Goal: Task Accomplishment & Management: Complete application form

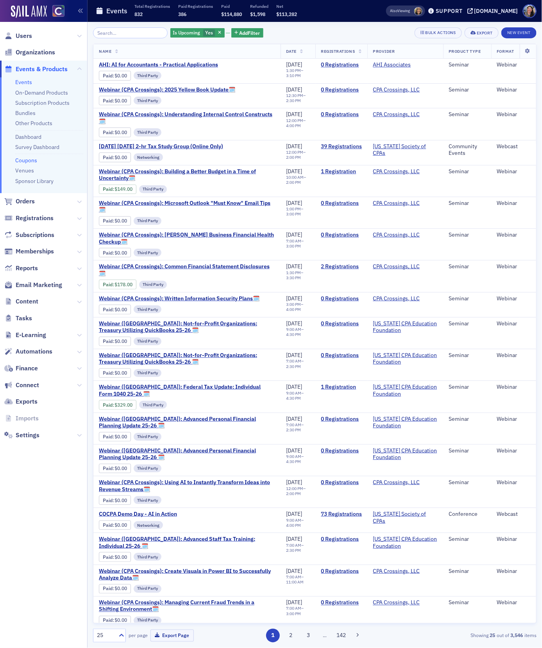
click at [30, 160] on link "Coupons" at bounding box center [26, 160] width 22 height 7
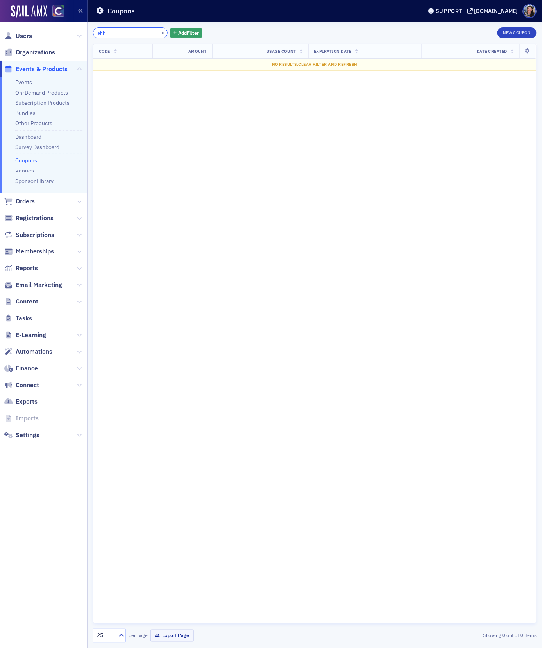
type input "eh"
click at [125, 31] on input "eh" at bounding box center [130, 32] width 75 height 11
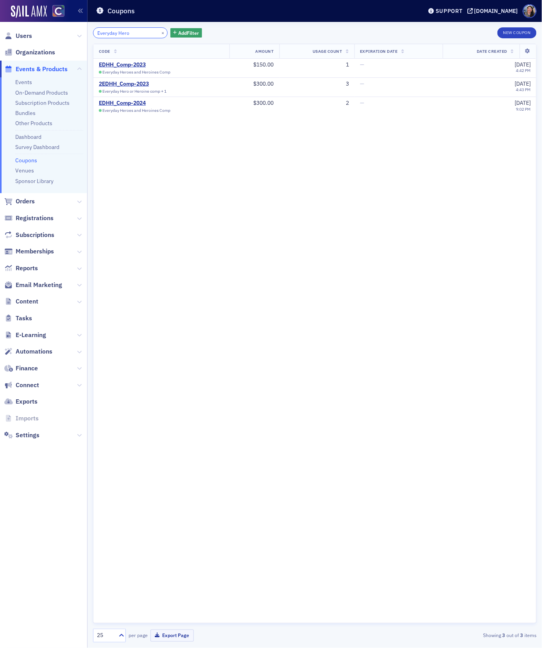
click at [141, 31] on input "Everyday Hero" at bounding box center [130, 32] width 75 height 11
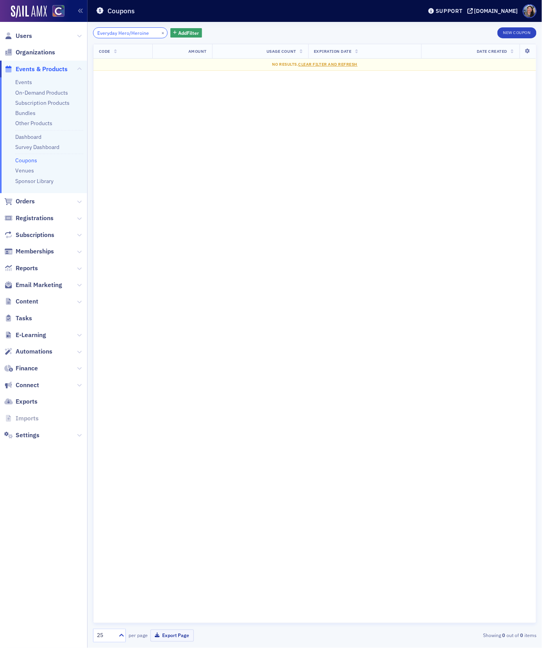
type input "Everyday Hero/Heroine"
click at [127, 34] on input "Everyday Hero/Heroine" at bounding box center [130, 32] width 75 height 11
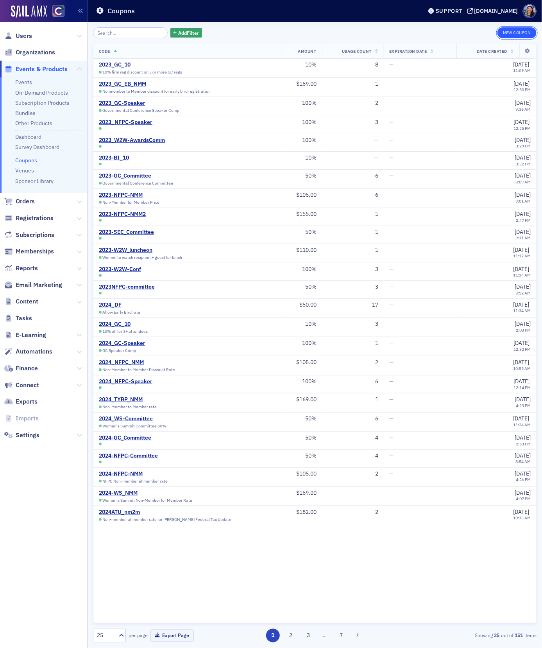
click at [509, 34] on button "New Coupon" at bounding box center [517, 32] width 39 height 11
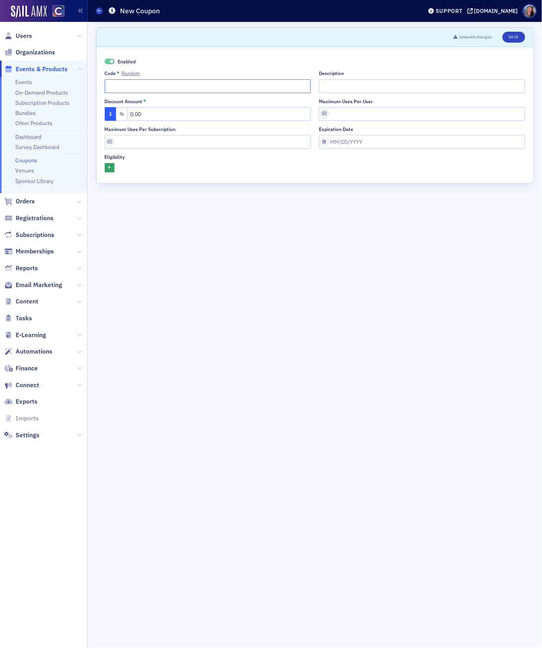
click at [153, 90] on input "Code * Random" at bounding box center [208, 86] width 206 height 14
type input "2025 EHH"
type input "2025 Everyday Hero or Heroine"
drag, startPoint x: 147, startPoint y: 115, endPoint x: 85, endPoint y: 93, distance: 65.2
click at [87, 93] on div "Users Organizations Events & Products Events On-Demand Products Subscription Pr…" at bounding box center [271, 324] width 542 height 648
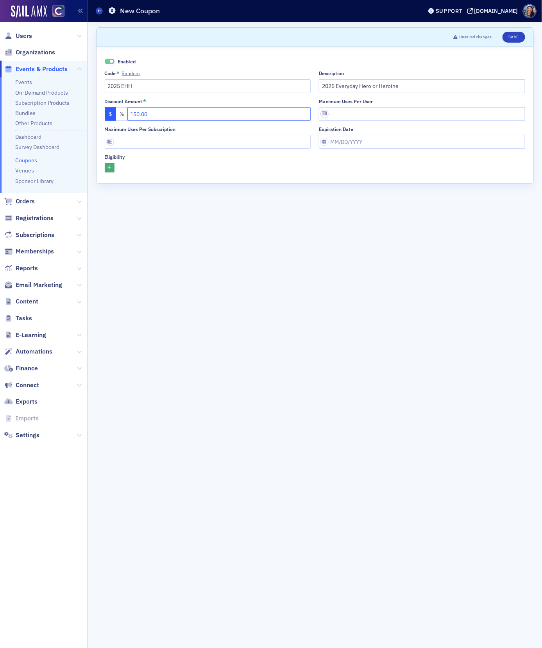
type input "150.00"
click at [109, 167] on icon "button" at bounding box center [110, 168] width 4 height 4
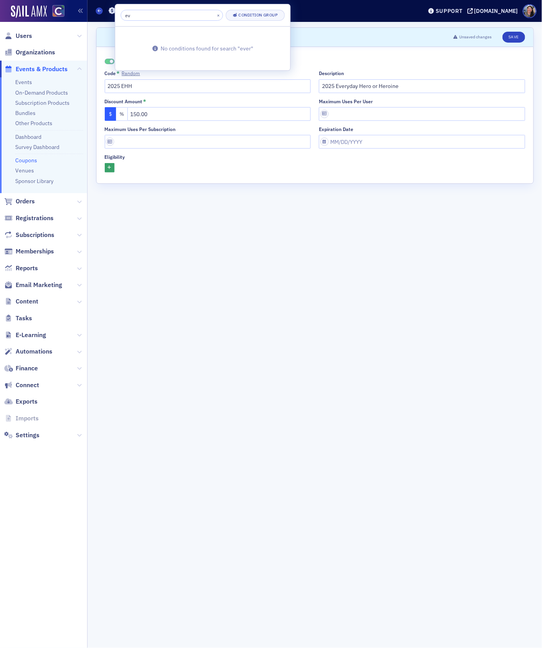
type input "e"
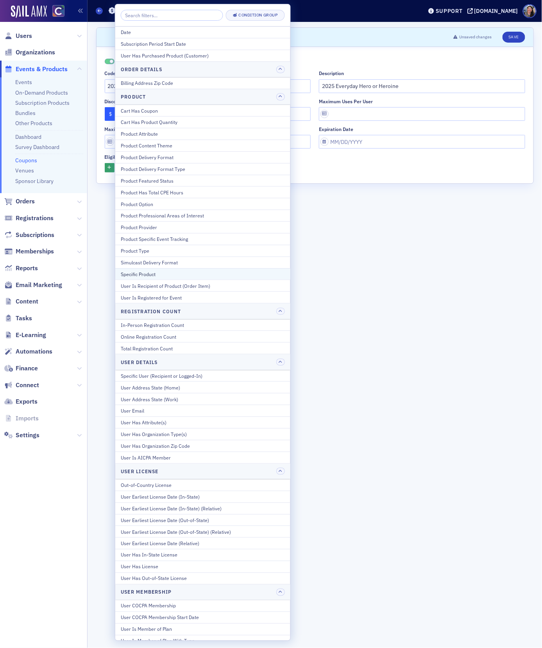
click at [158, 274] on div "Specific Product" at bounding box center [203, 274] width 164 height 7
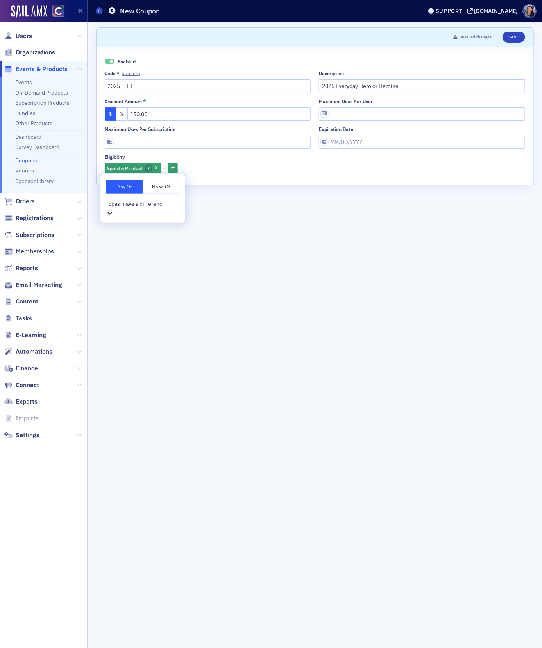
type input "cpas make a difference"
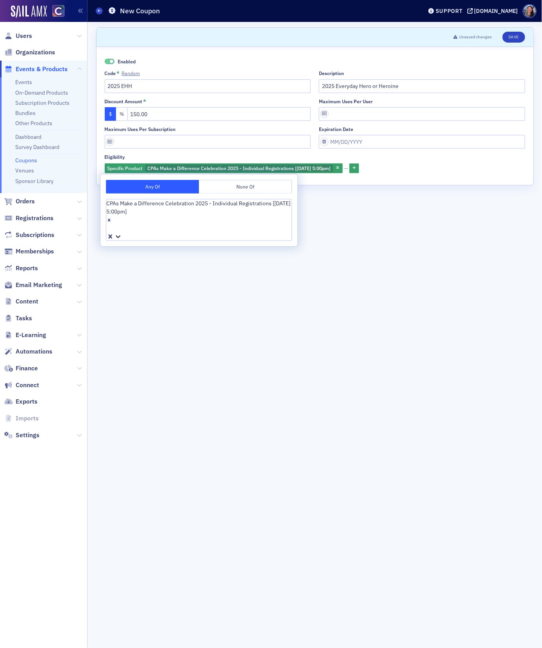
click at [150, 327] on form "Scroll to Unsaved changes Save Enabled Code * Random 2025 EHH Description 2025 …" at bounding box center [315, 334] width 438 height 615
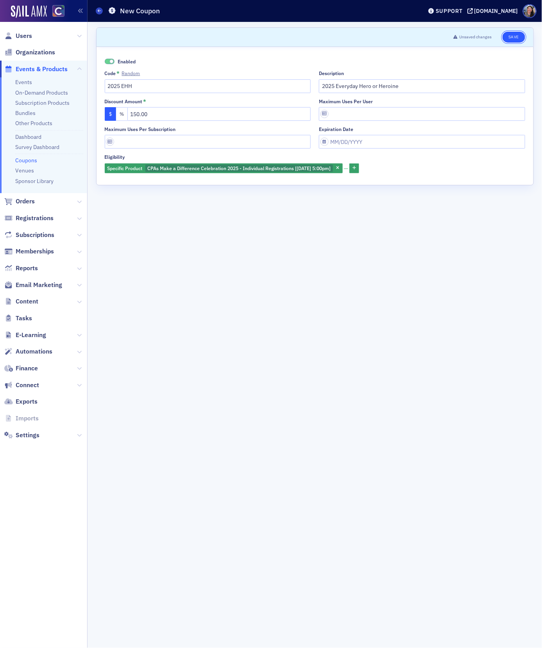
click at [512, 38] on button "Save" at bounding box center [514, 37] width 22 height 11
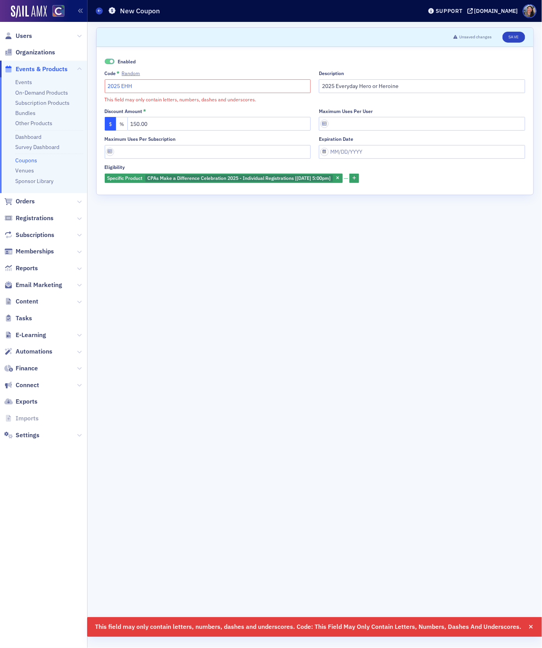
click at [142, 88] on input "2025 EHH" at bounding box center [208, 86] width 206 height 14
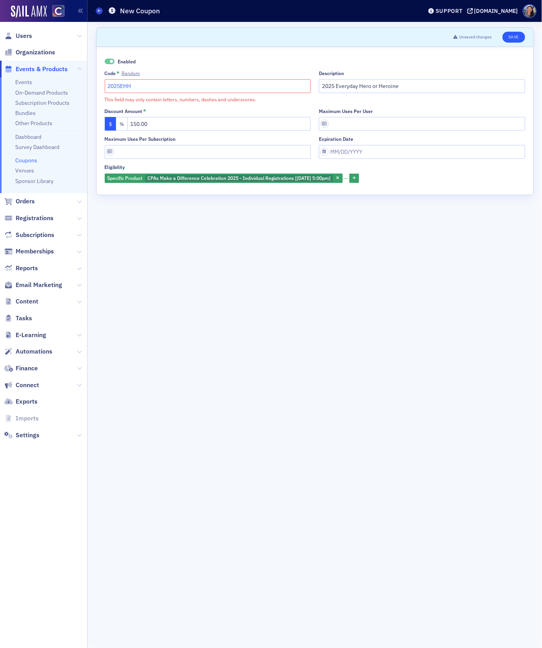
type input "2025EHH"
click at [507, 40] on button "Save" at bounding box center [514, 37] width 22 height 11
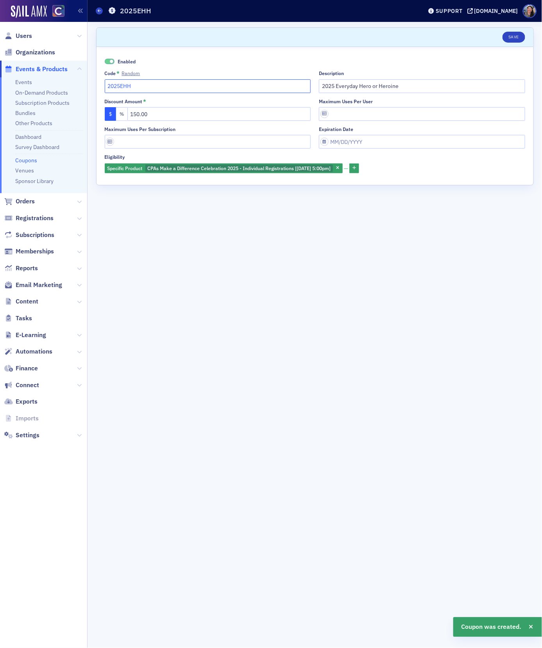
click at [202, 86] on input "2025EHH" at bounding box center [208, 86] width 206 height 14
click at [124, 83] on input "2025EHH" at bounding box center [208, 86] width 206 height 14
type input "2025EHH"
click at [167, 87] on input "2025EHH" at bounding box center [208, 86] width 206 height 14
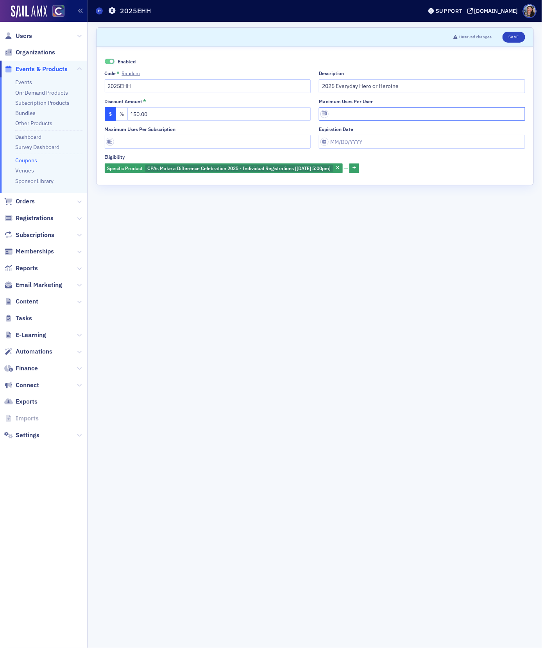
click at [345, 115] on input "Maximum uses per user" at bounding box center [422, 114] width 206 height 14
click at [424, 85] on input "2025 Everyday Hero or Heroine" at bounding box center [422, 86] width 206 height 14
type input "2025 Everyday Hero or Heroine Comp"
click at [416, 314] on form "Scroll to Unsaved changes Save Enabled Code * Random 2025EHH Description 2025 E…" at bounding box center [315, 334] width 438 height 615
click at [142, 81] on input "2025EHH" at bounding box center [208, 86] width 206 height 14
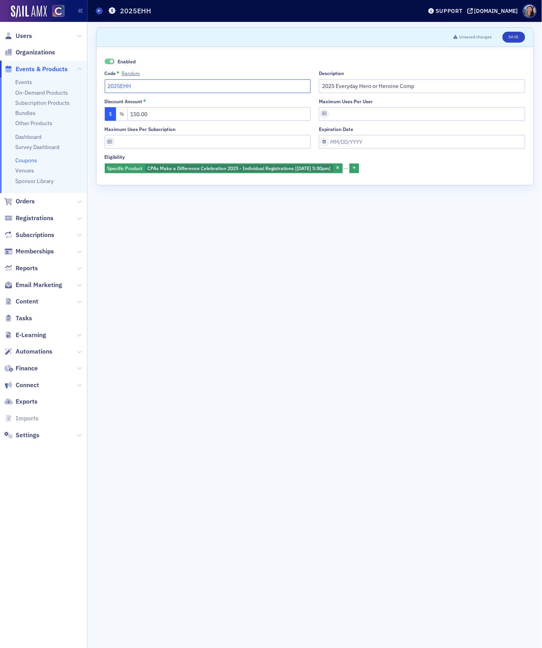
click at [142, 81] on input "2025EHH" at bounding box center [208, 86] width 206 height 14
click at [98, 11] on icon at bounding box center [99, 11] width 3 height 4
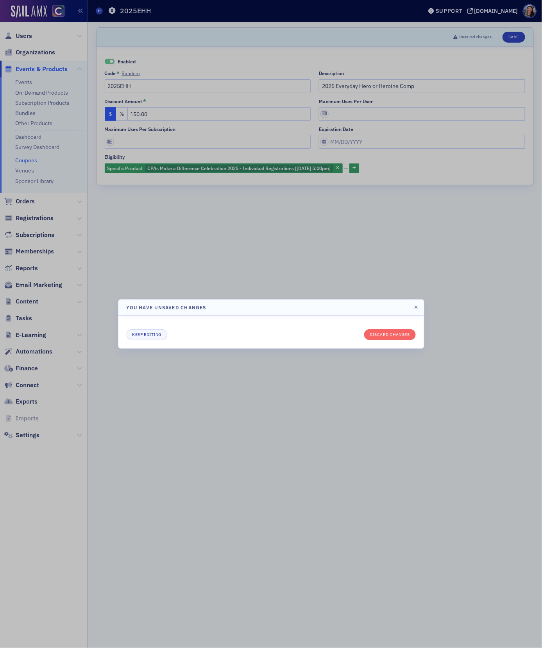
click at [421, 307] on header "You have unsaved changes" at bounding box center [271, 307] width 306 height 16
click at [416, 307] on icon "button" at bounding box center [417, 307] width 4 height 5
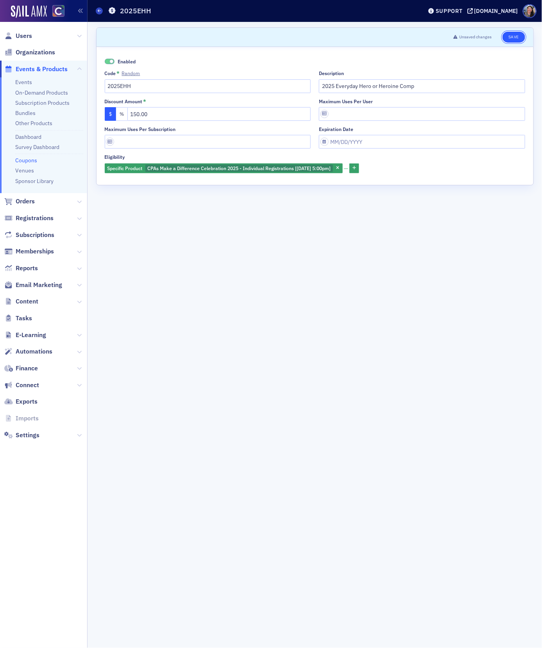
click at [513, 36] on button "Save" at bounding box center [514, 37] width 22 height 11
click at [99, 11] on icon at bounding box center [99, 11] width 3 height 4
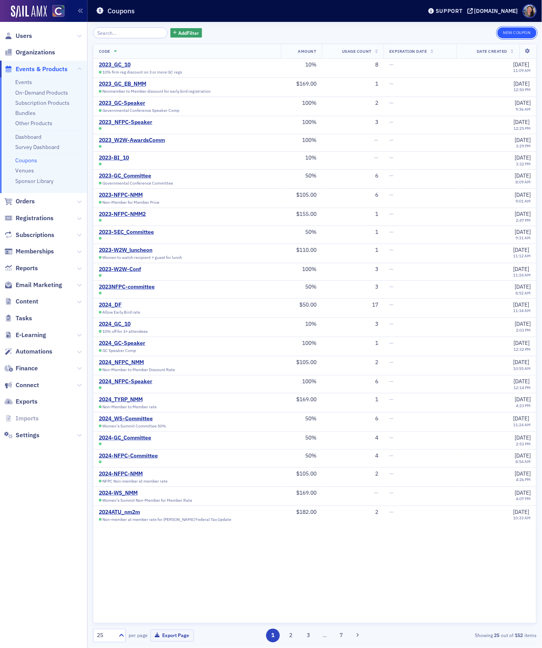
click at [509, 27] on button "New Coupon" at bounding box center [517, 32] width 39 height 11
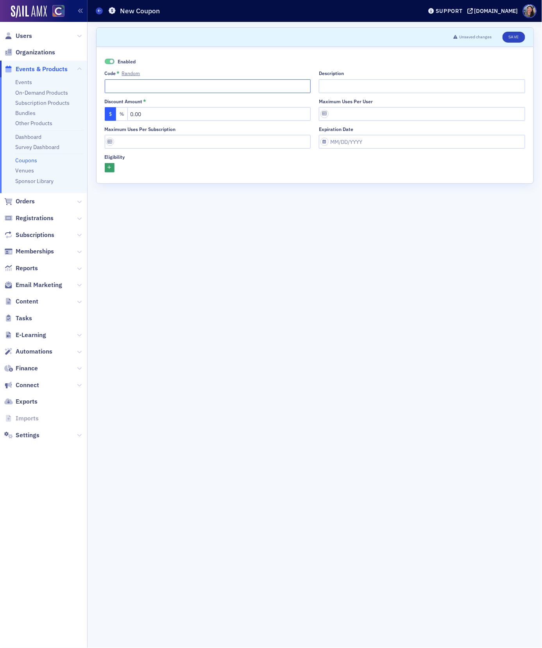
click at [127, 81] on input "Code * Random" at bounding box center [208, 86] width 206 height 14
type input "2025W2W"
click at [382, 88] on input "Description" at bounding box center [422, 86] width 206 height 14
type input "Women to Watch Gala Comp"
click at [253, 114] on input "0.00" at bounding box center [219, 114] width 184 height 14
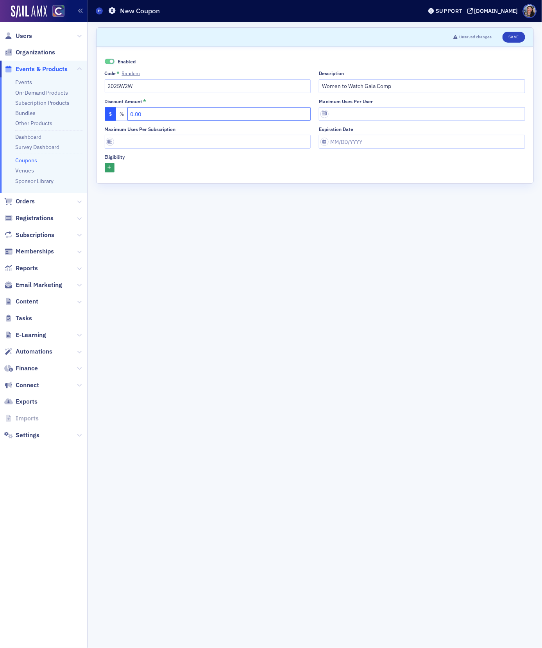
click at [255, 114] on input "0.00" at bounding box center [219, 114] width 184 height 14
type input "150.00"
click at [110, 168] on icon "button" at bounding box center [110, 168] width 4 height 4
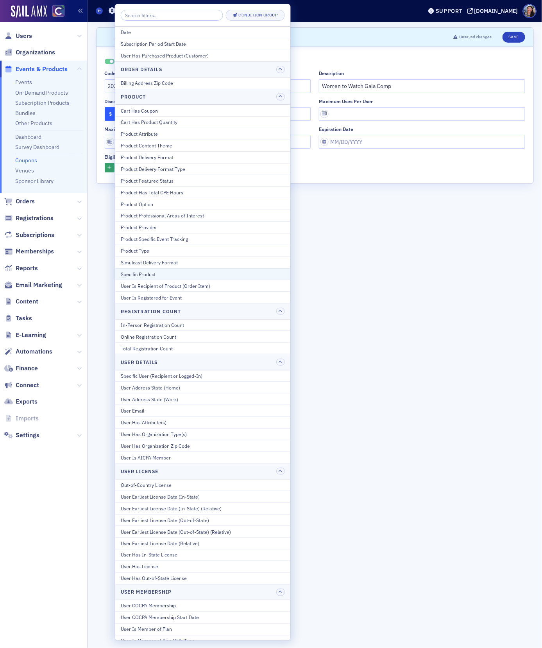
click at [151, 277] on div "Specific Product" at bounding box center [203, 274] width 164 height 7
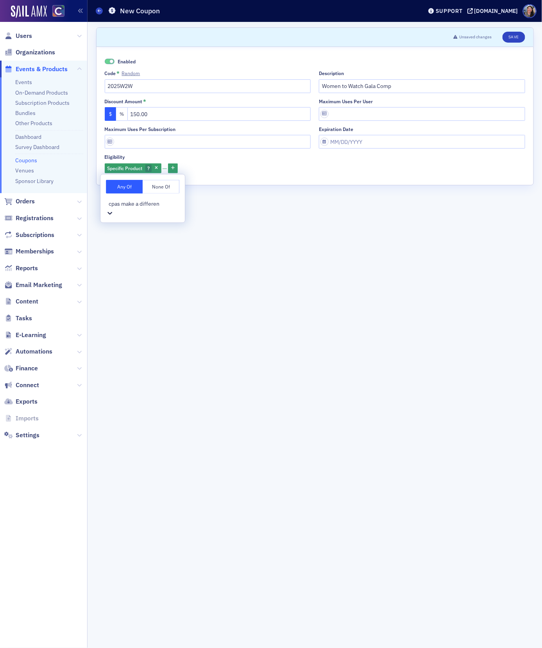
type input "cpas make a differenc"
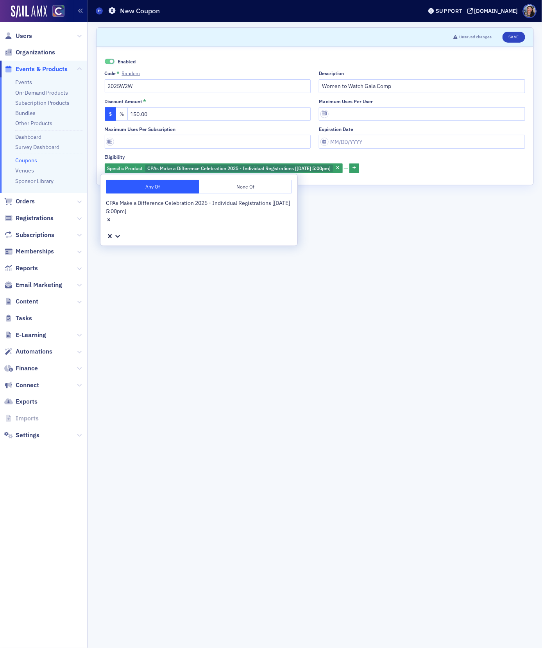
scroll to position [0, 0]
click at [512, 35] on button "Save" at bounding box center [514, 37] width 22 height 11
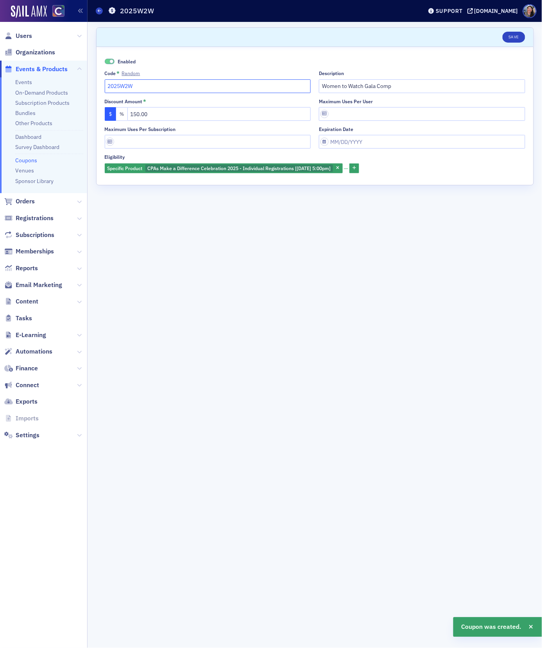
drag, startPoint x: 140, startPoint y: 84, endPoint x: 80, endPoint y: 81, distance: 60.7
click at [80, 81] on div "Users Organizations Events & Products Events On-Demand Products Subscription Pr…" at bounding box center [271, 324] width 542 height 648
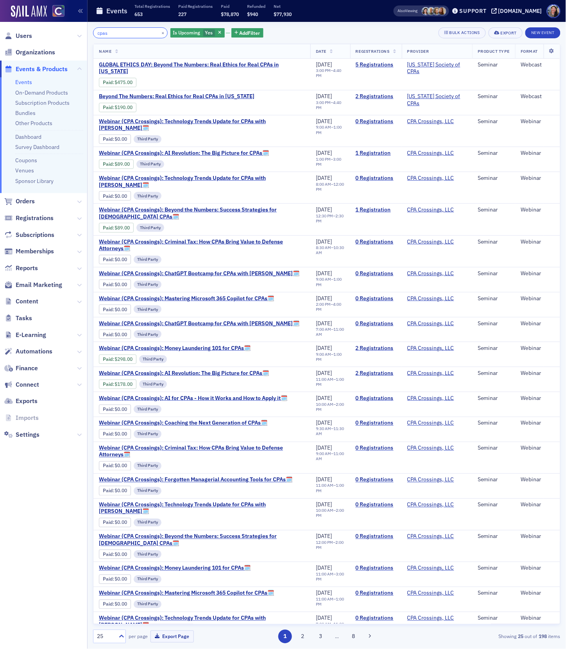
drag, startPoint x: 115, startPoint y: 34, endPoint x: 31, endPoint y: 26, distance: 84.1
click at [32, 27] on div "Users Organizations Events & Products Events On-Demand Products Subscription Pr…" at bounding box center [283, 324] width 566 height 649
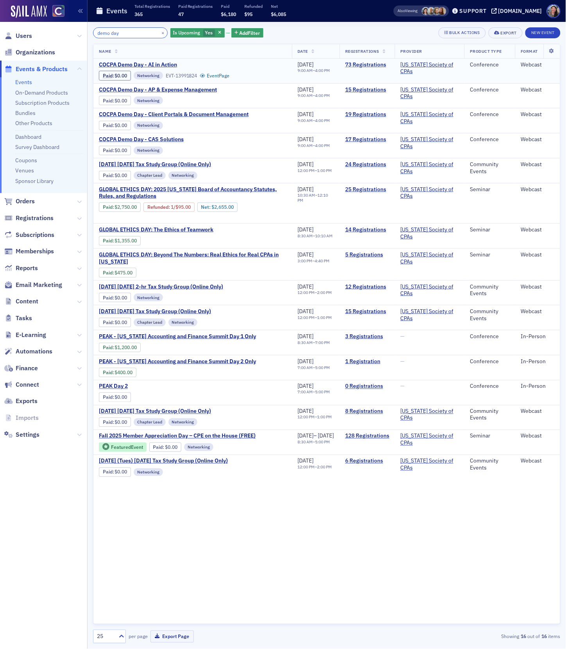
type input "demo day"
click at [365, 65] on link "73 Registrations" at bounding box center [367, 64] width 44 height 7
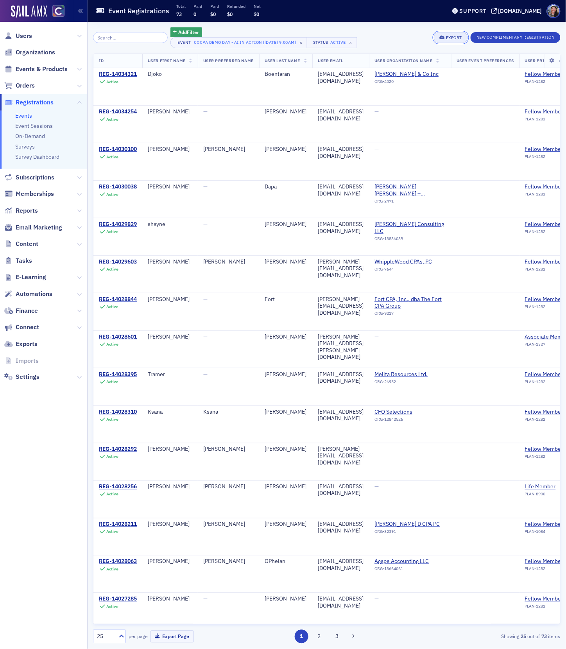
click at [451, 38] on div "Export" at bounding box center [454, 38] width 16 height 4
click at [432, 65] on button "Export All ( 73 Event Registrations )" at bounding box center [424, 63] width 84 height 13
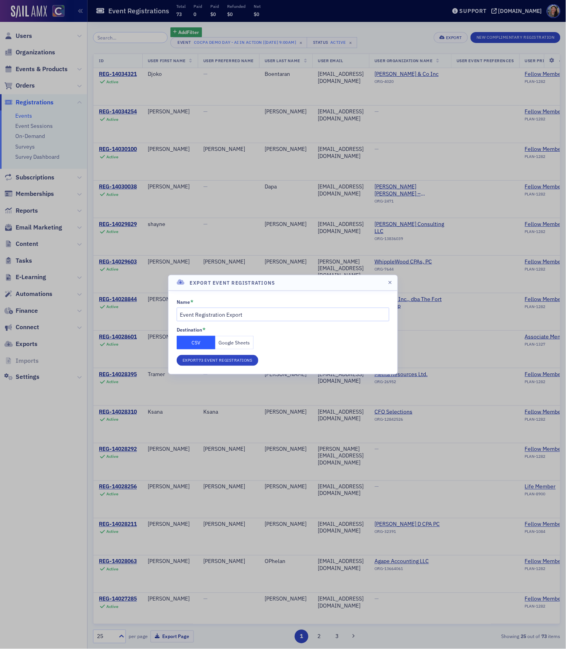
click at [242, 346] on button "Google Sheets" at bounding box center [234, 343] width 39 height 14
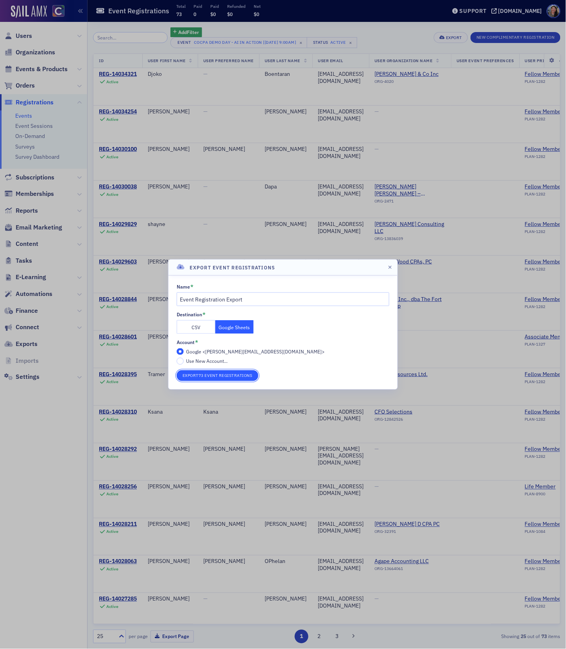
click at [234, 374] on button "Export 73 Event Registrations" at bounding box center [218, 375] width 82 height 11
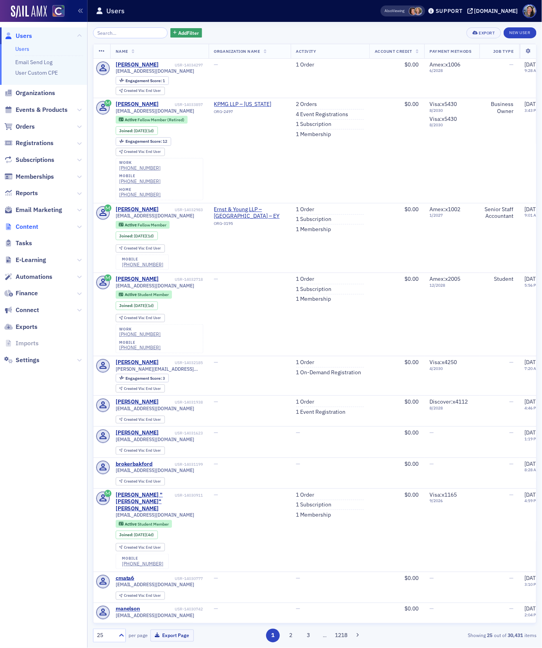
click at [27, 227] on span "Content" at bounding box center [27, 226] width 23 height 9
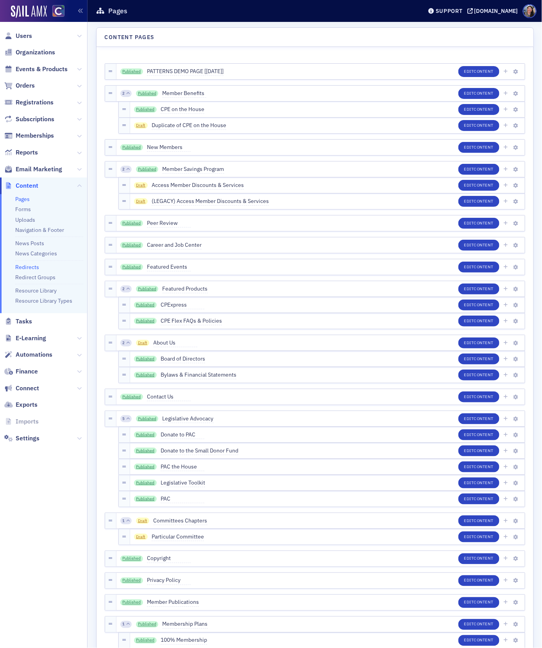
click at [30, 267] on link "Redirects" at bounding box center [27, 266] width 24 height 7
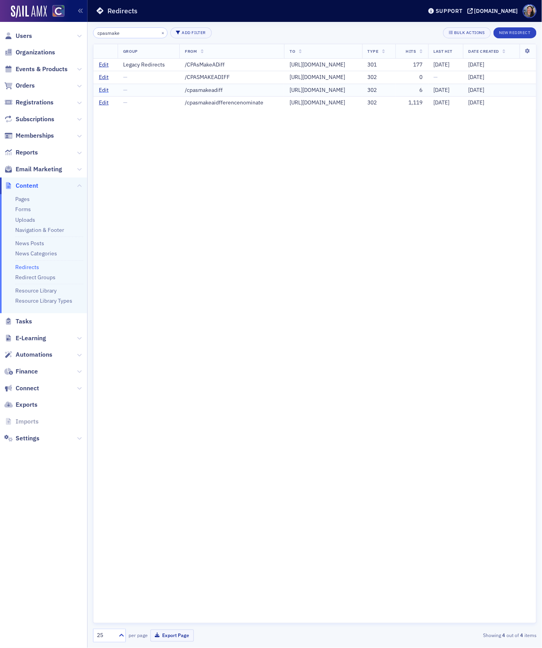
type input "cpasmake"
click at [102, 94] on link "Edit" at bounding box center [104, 90] width 10 height 7
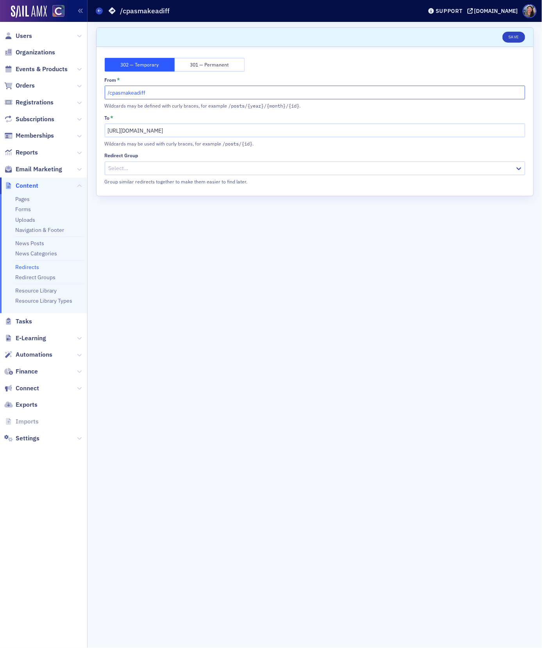
click at [155, 92] on input "/cpasmakeadiff" at bounding box center [315, 93] width 421 height 14
type input "/cpasmakeadifference"
click at [220, 129] on input "https://cocpa.org/signature-events/cpas-make-a-difference" at bounding box center [315, 131] width 421 height 14
click at [233, 131] on input "https://cocpa.org/signature-events/cpas-make-a-difference" at bounding box center [315, 131] width 421 height 14
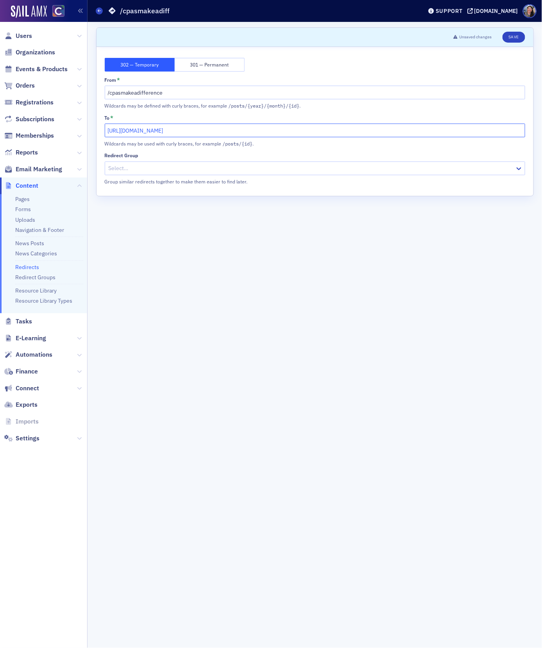
click at [233, 131] on input "https://cocpa.org/signature-events/cpas-make-a-difference" at bounding box center [315, 131] width 421 height 14
paste input "catalog/events/13888683-cpas-make-a-difference-celebration-2025-2025-13-11"
type input "https://cocpa.org/catalog/events/13888683-cpas-make-a-difference-celebration-20…"
click at [516, 38] on button "Save" at bounding box center [514, 37] width 22 height 11
click at [211, 90] on input "/cpasmakeadifference" at bounding box center [315, 93] width 421 height 14
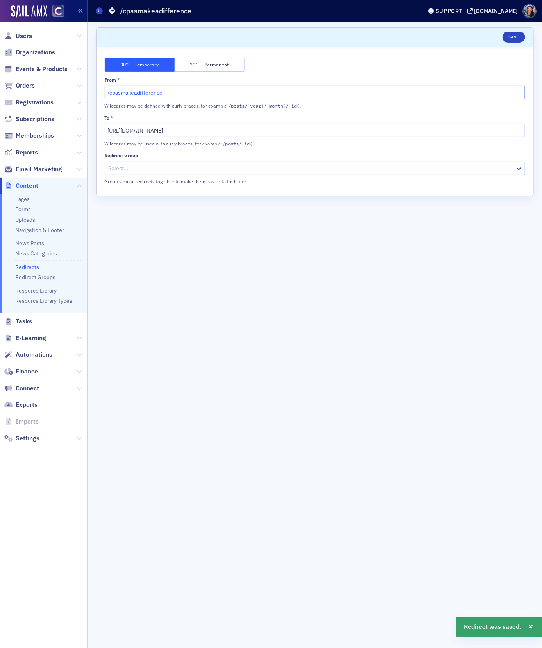
click at [211, 90] on input "/cpasmakeadifference" at bounding box center [315, 93] width 421 height 14
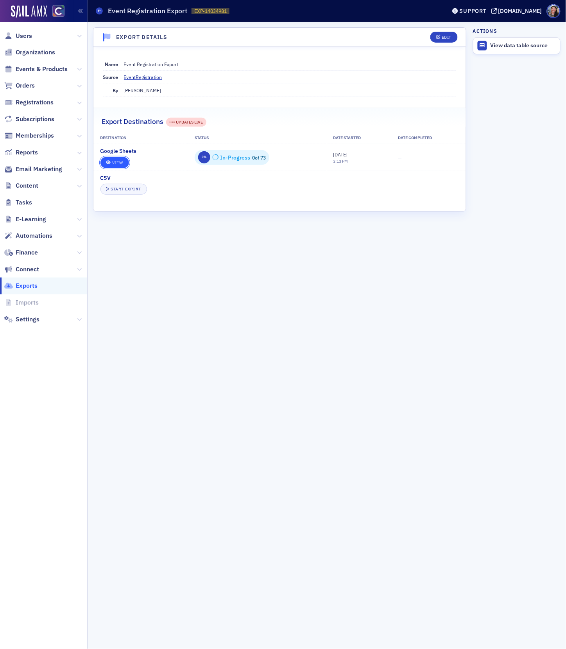
click at [118, 165] on link "View" at bounding box center [114, 162] width 29 height 11
